Goal: Task Accomplishment & Management: Complete application form

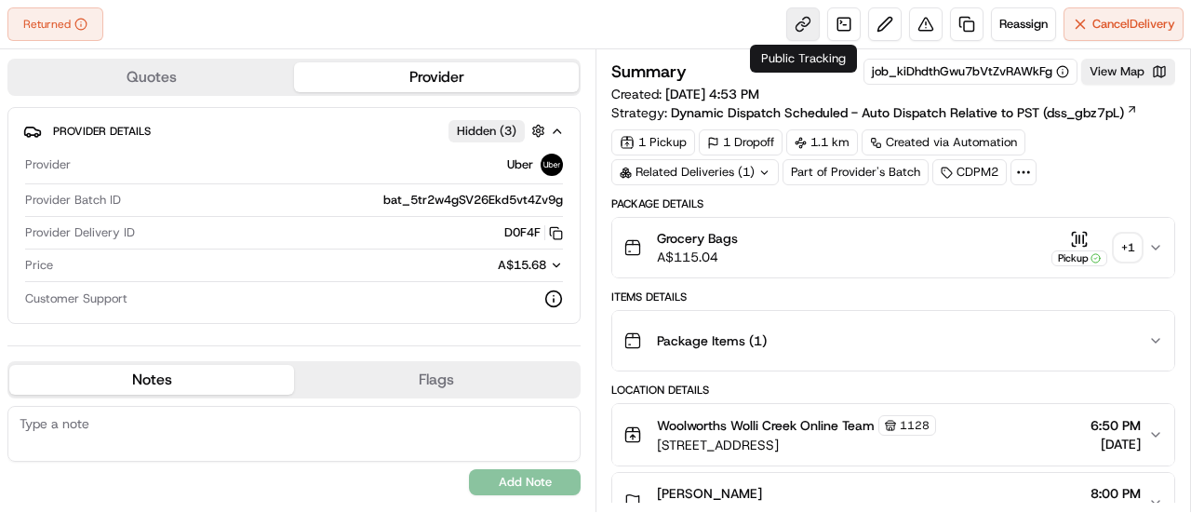
click at [806, 23] on link at bounding box center [802, 23] width 33 height 33
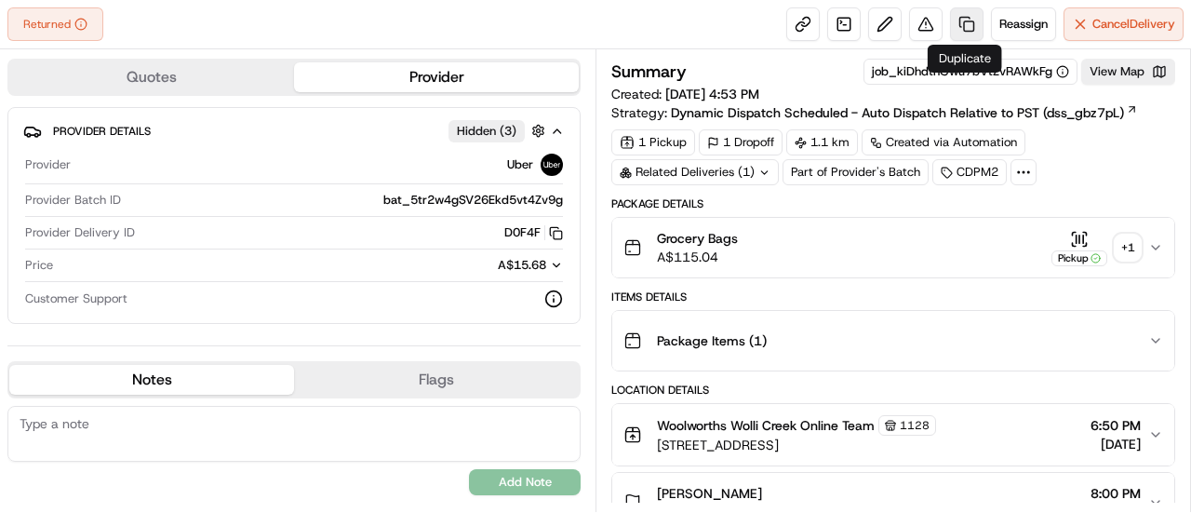
click at [964, 23] on link at bounding box center [966, 23] width 33 height 33
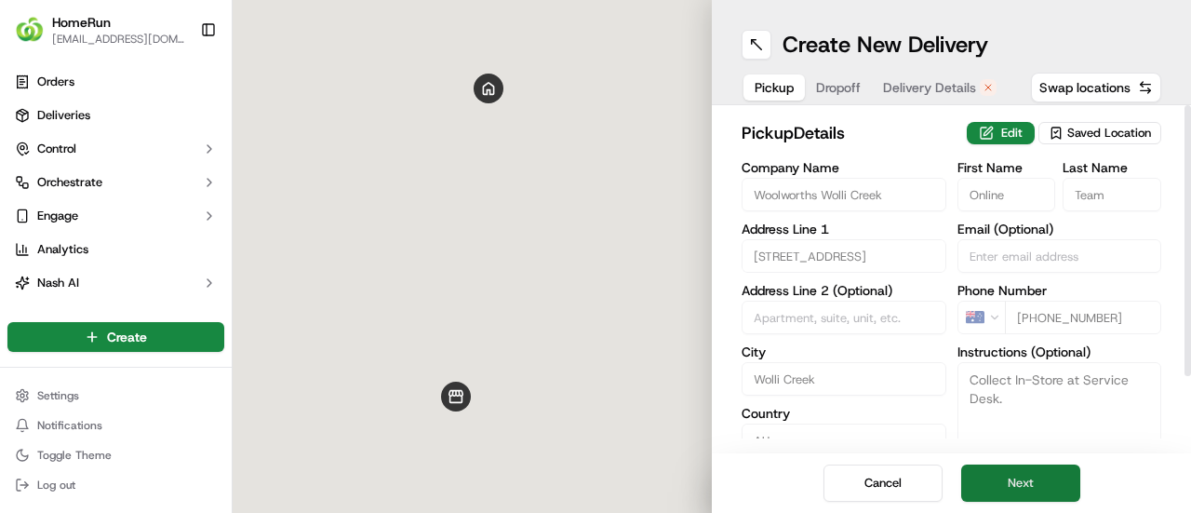
click at [1007, 477] on button "Next" at bounding box center [1020, 482] width 119 height 37
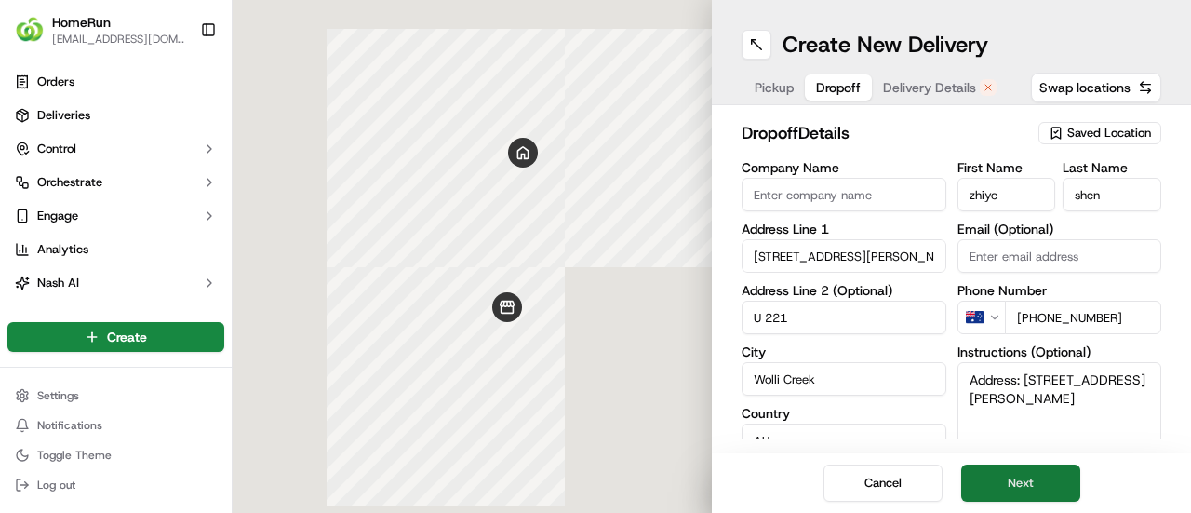
click at [1007, 477] on button "Next" at bounding box center [1020, 482] width 119 height 37
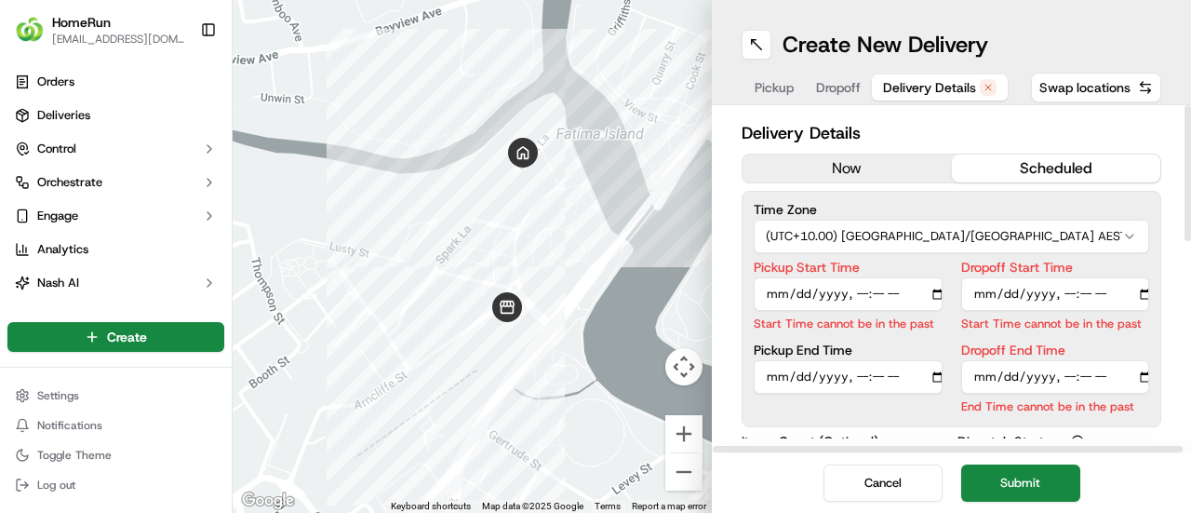
click at [860, 154] on button "now" at bounding box center [847, 168] width 209 height 28
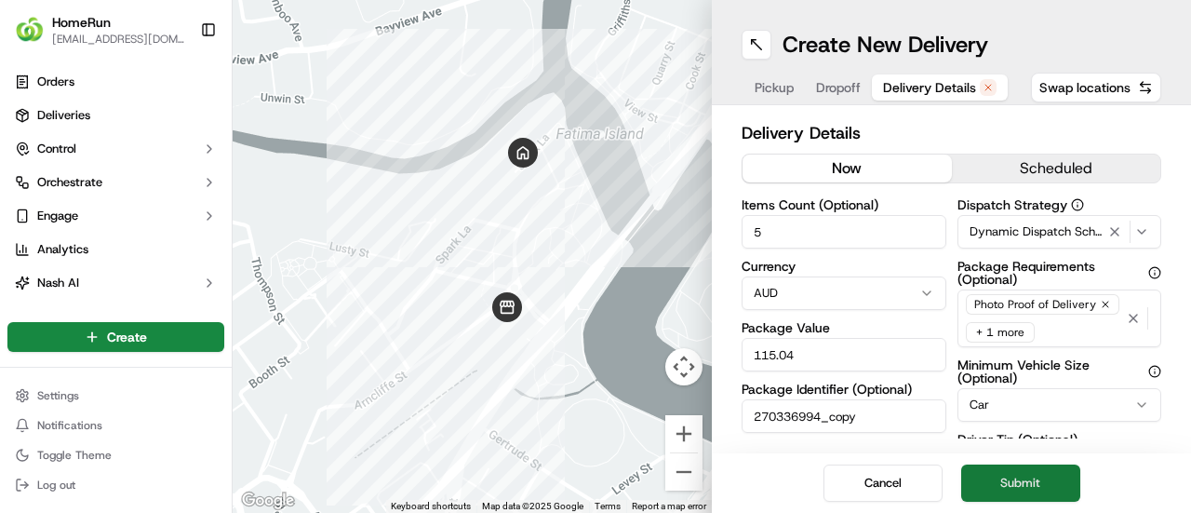
click at [1019, 481] on button "Submit" at bounding box center [1020, 482] width 119 height 37
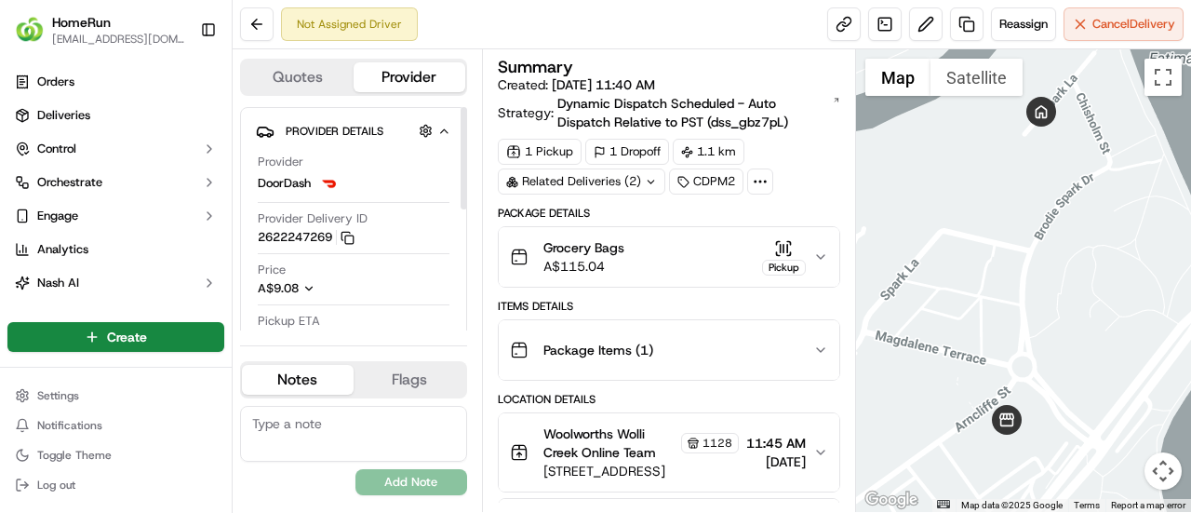
click at [304, 178] on span "DoorDash" at bounding box center [284, 183] width 53 height 17
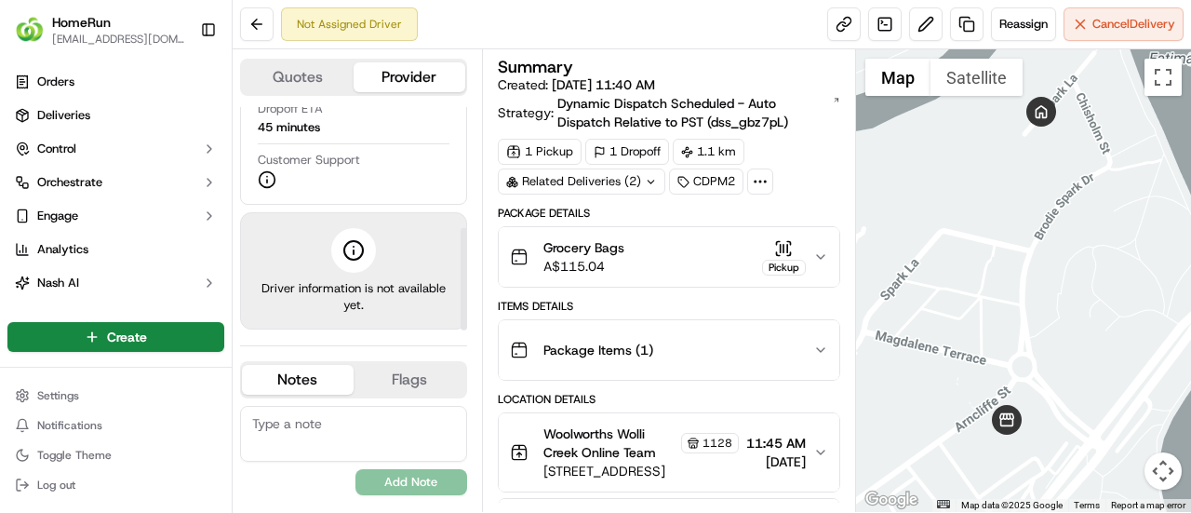
scroll to position [221, 0]
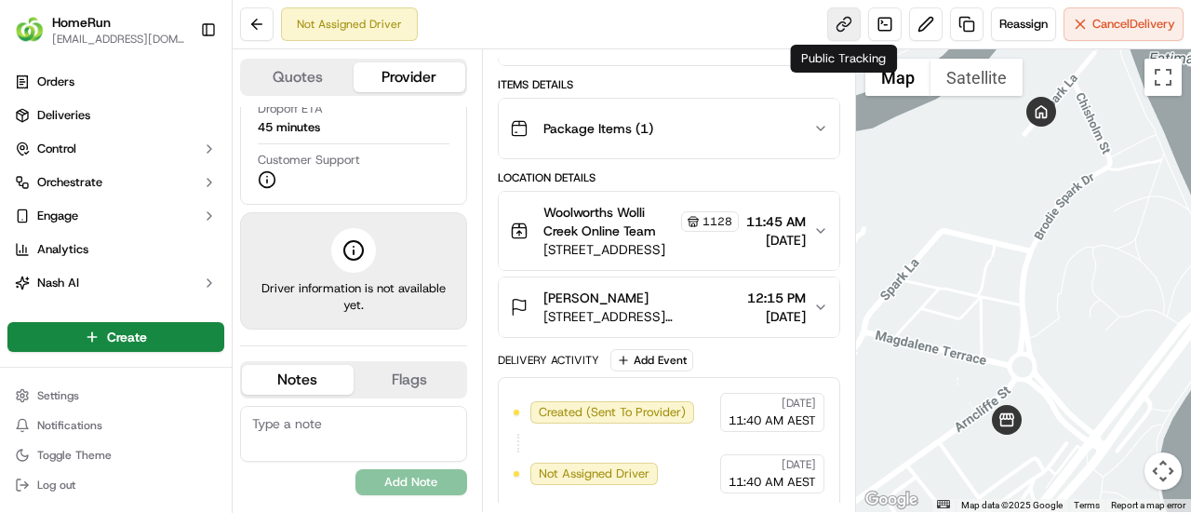
click at [843, 20] on link at bounding box center [843, 23] width 33 height 33
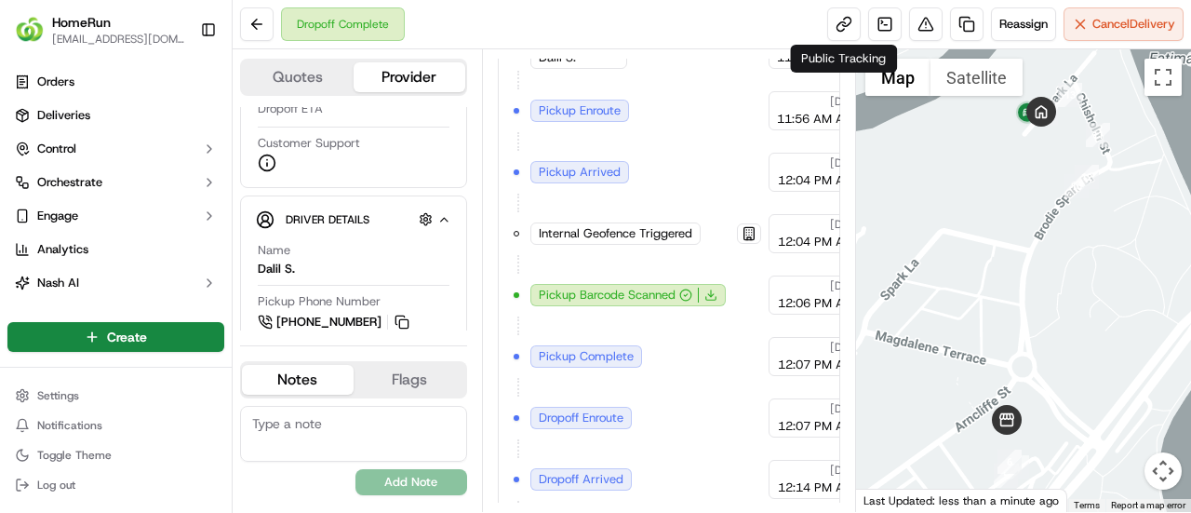
scroll to position [859, 0]
